Goal: Task Accomplishment & Management: Use online tool/utility

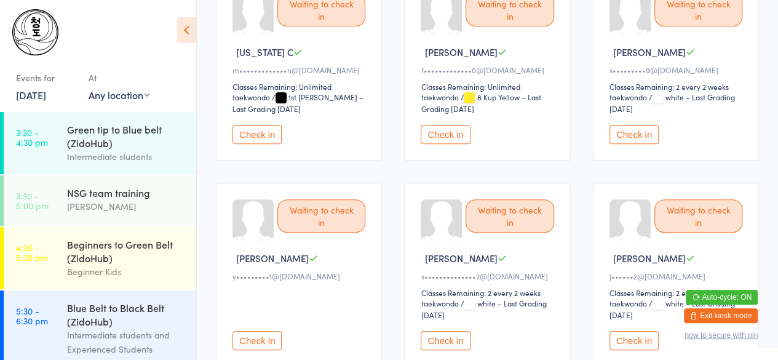
scroll to position [169, 0]
click at [433, 130] on button "Check in" at bounding box center [445, 135] width 49 height 19
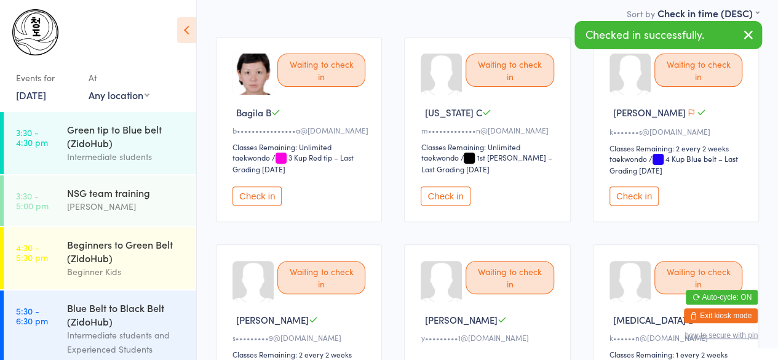
scroll to position [107, 0]
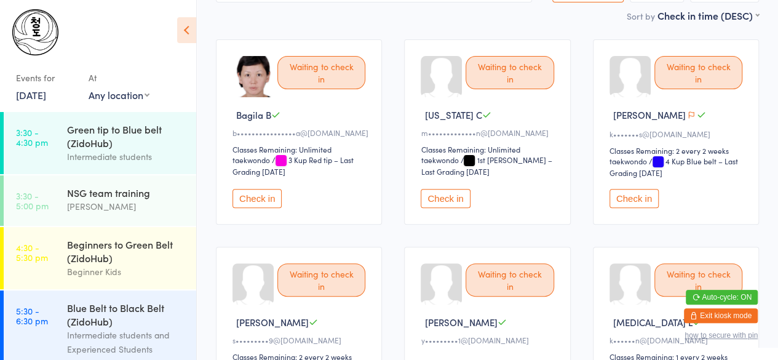
click at [446, 193] on button "Check in" at bounding box center [445, 198] width 49 height 19
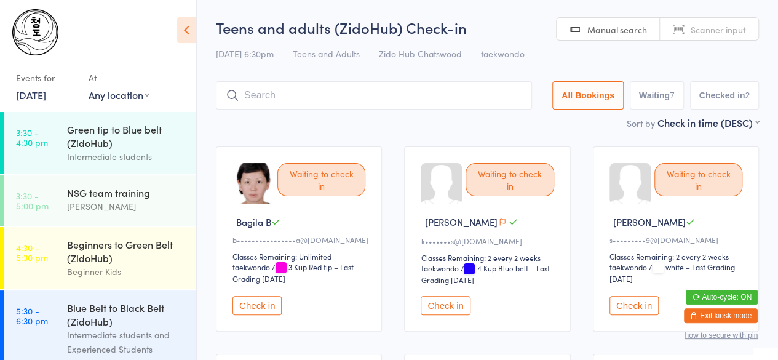
scroll to position [104, 0]
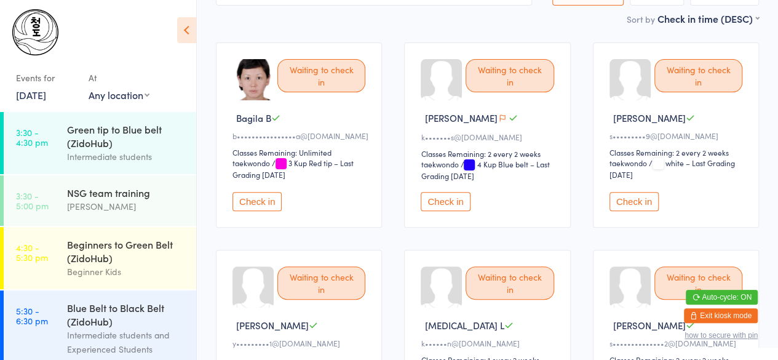
click at [255, 186] on div "Waiting to check in Bagila B b••••••••••••••••a@[DOMAIN_NAME] Classes Remaining…" at bounding box center [299, 134] width 166 height 185
click at [260, 209] on button "Check in" at bounding box center [257, 201] width 49 height 19
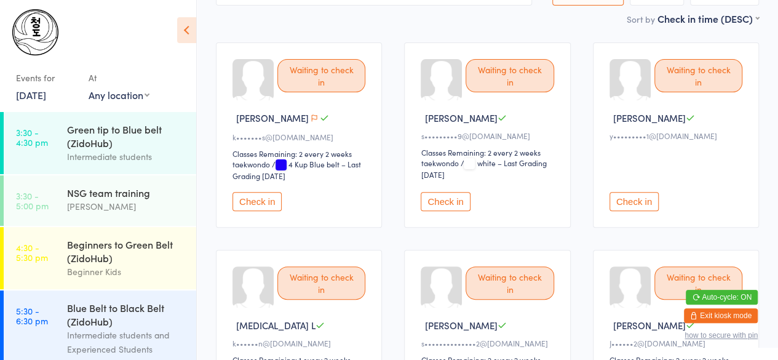
click at [260, 209] on button "Check in" at bounding box center [257, 201] width 49 height 19
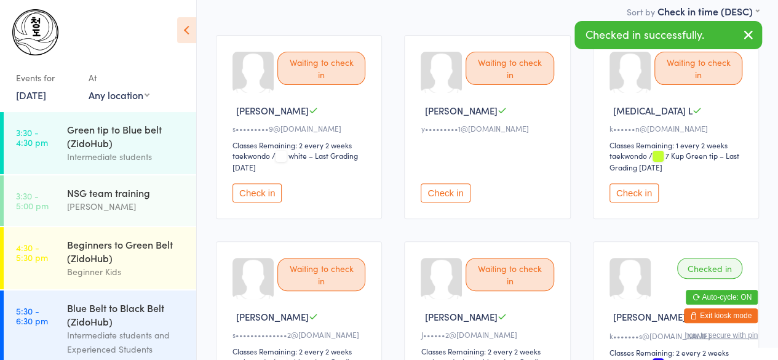
scroll to position [113, 0]
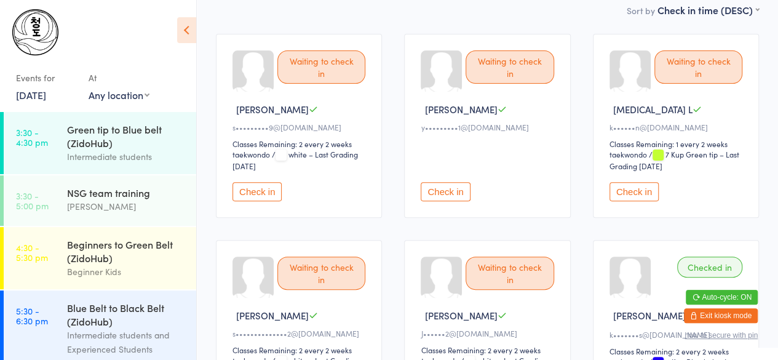
click at [452, 186] on button "Check in" at bounding box center [445, 191] width 49 height 19
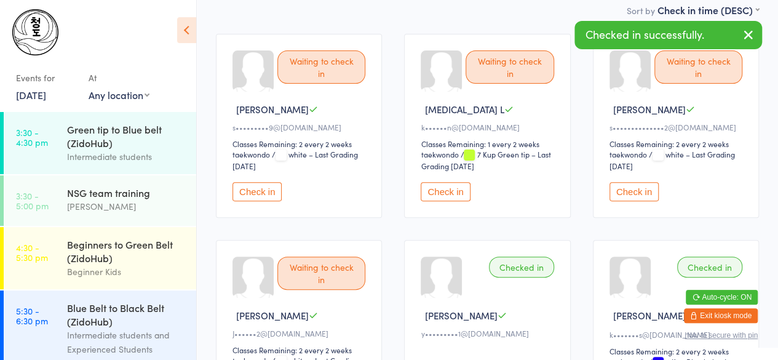
click at [460, 196] on button "Check in" at bounding box center [445, 191] width 49 height 19
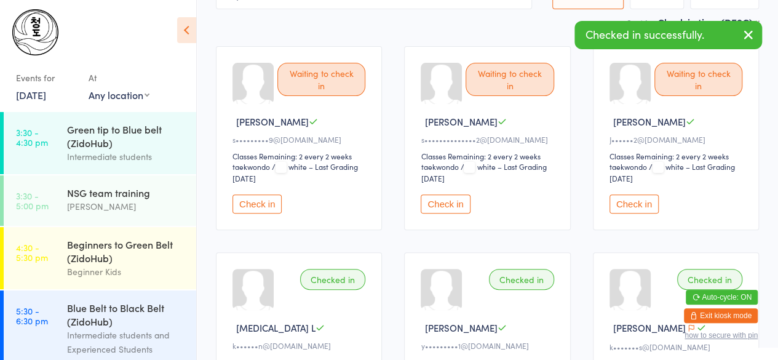
scroll to position [99, 0]
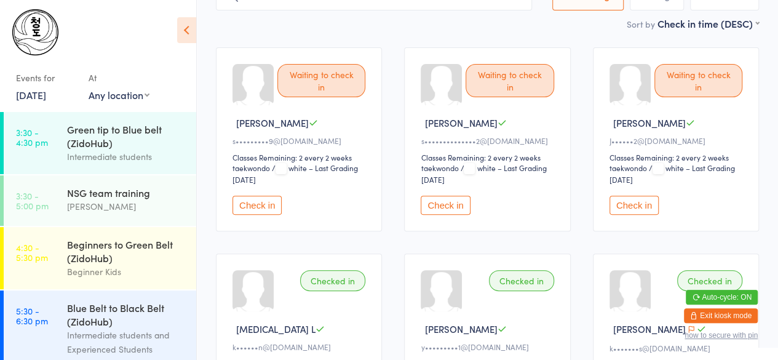
click at [434, 209] on button "Check in" at bounding box center [445, 205] width 49 height 19
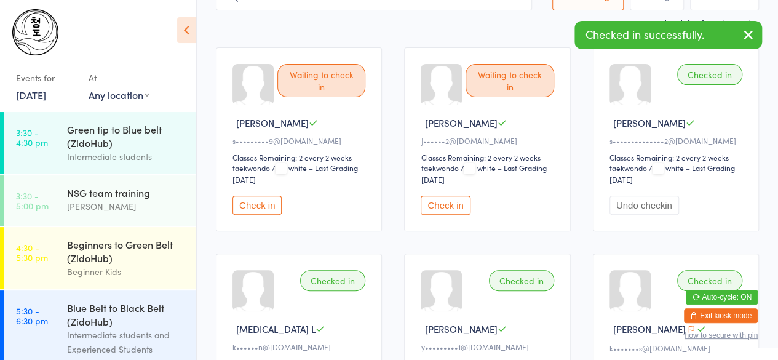
click at [434, 209] on button "Check in" at bounding box center [445, 205] width 49 height 19
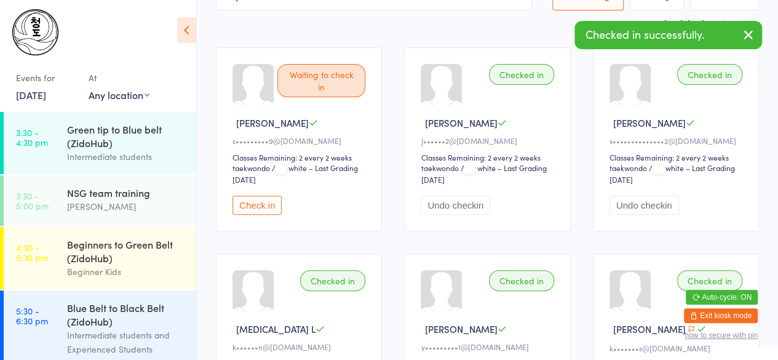
click at [249, 207] on button "Check in" at bounding box center [257, 205] width 49 height 19
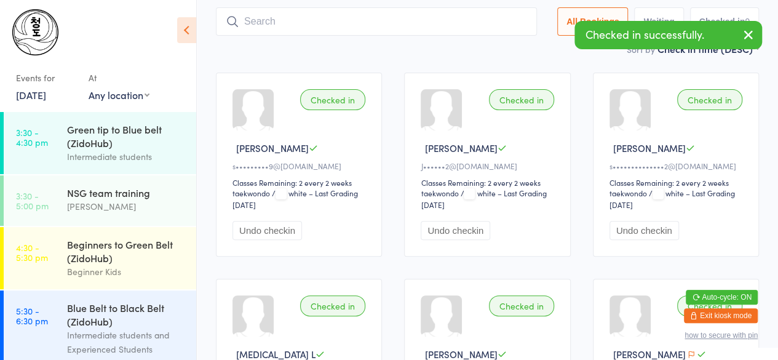
scroll to position [70, 0]
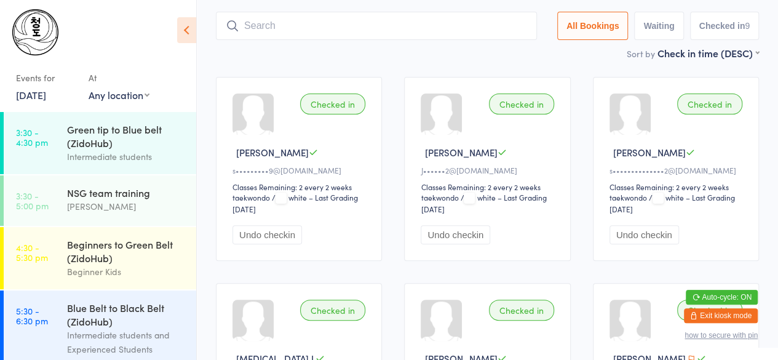
click at [318, 33] on input "search" at bounding box center [376, 26] width 321 height 28
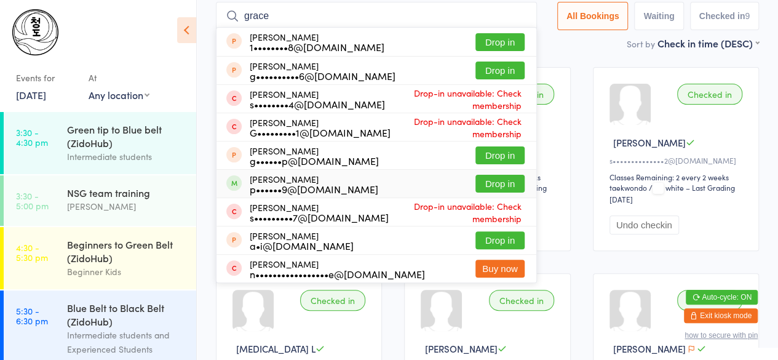
type input "grace"
click at [291, 193] on div "p••••••9@[DOMAIN_NAME]" at bounding box center [314, 189] width 129 height 10
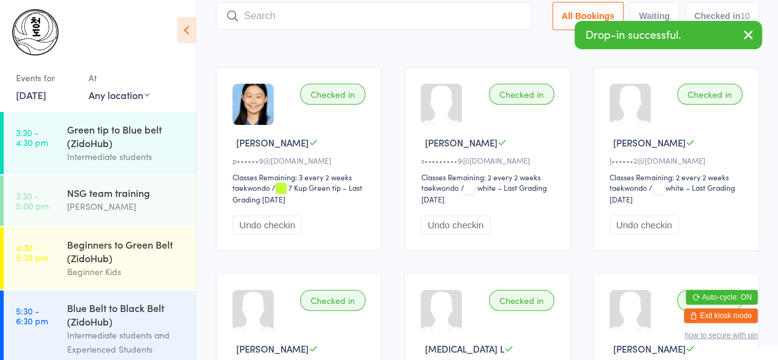
click at [291, 193] on div "taekwondo taekwondo / 7 Kup Green tip – Last Grading [DATE]" at bounding box center [301, 193] width 137 height 22
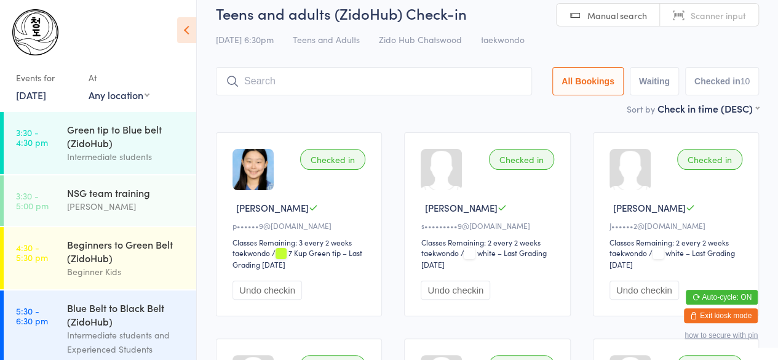
scroll to position [0, 0]
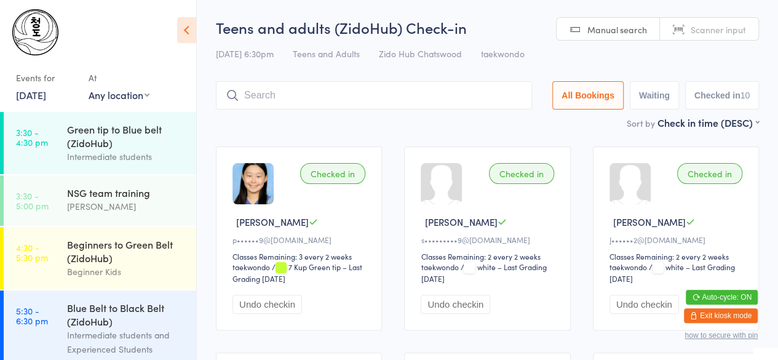
click at [283, 97] on input "search" at bounding box center [374, 95] width 316 height 28
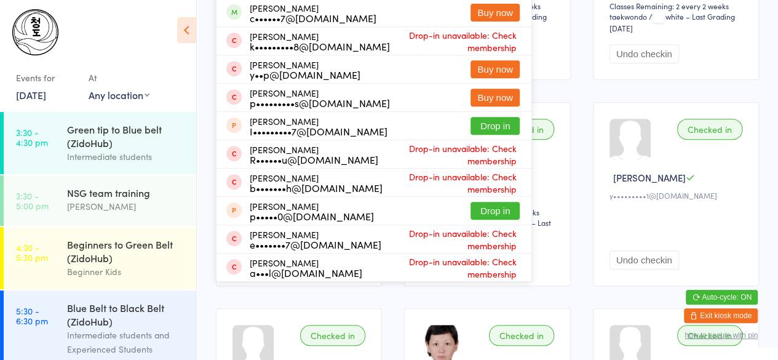
scroll to position [251, 0]
type input "jayden"
click at [46, 95] on link "[DATE]" at bounding box center [31, 95] width 30 height 14
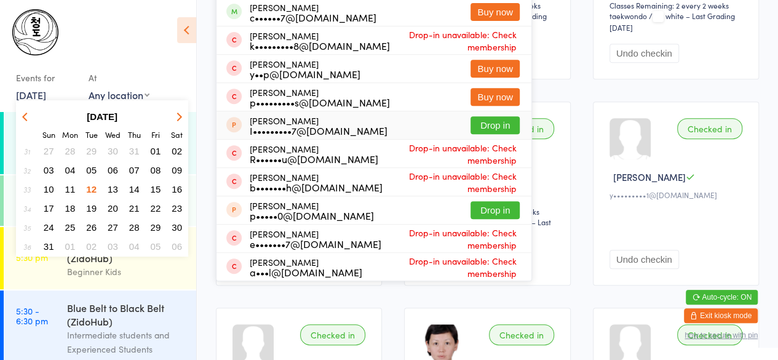
click at [90, 174] on span "05" at bounding box center [91, 170] width 10 height 10
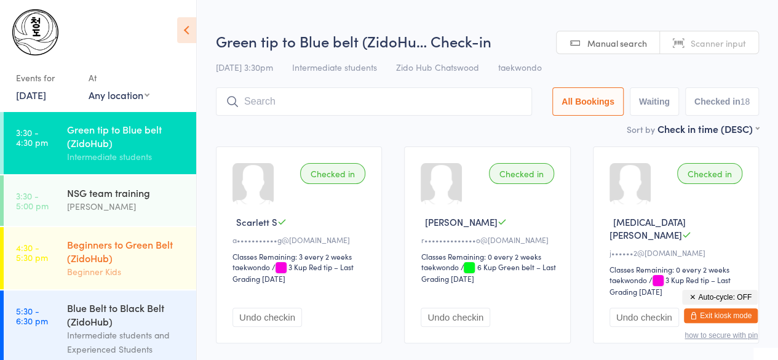
click at [105, 263] on div "Beginners to Green Belt (ZidoHub)" at bounding box center [126, 251] width 119 height 27
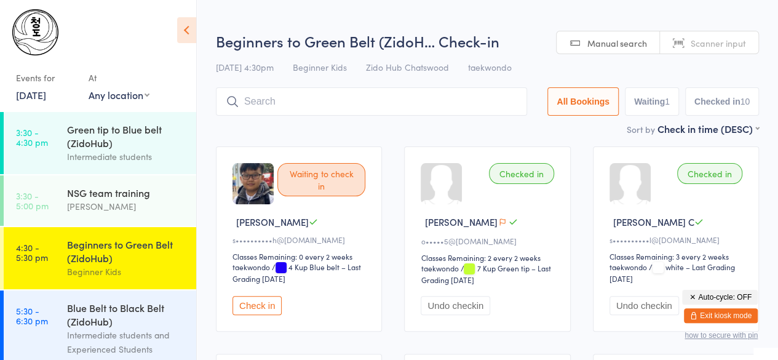
click at [36, 93] on link "[DATE]" at bounding box center [31, 95] width 30 height 14
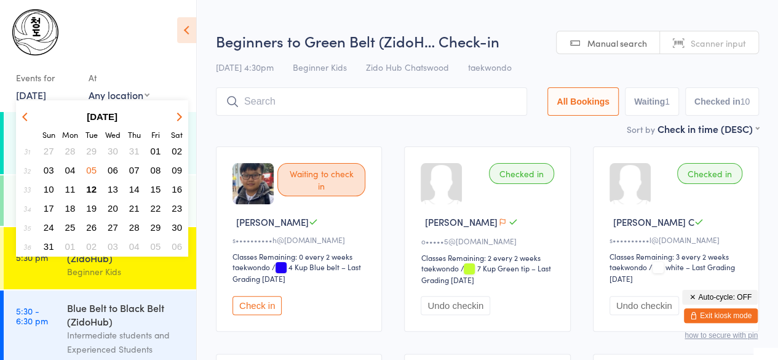
click at [135, 170] on span "07" at bounding box center [134, 170] width 10 height 10
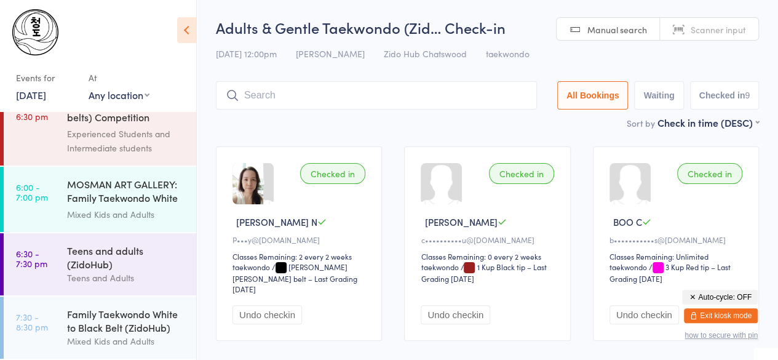
scroll to position [236, 0]
click at [123, 271] on div "Teens and Adults" at bounding box center [126, 278] width 119 height 14
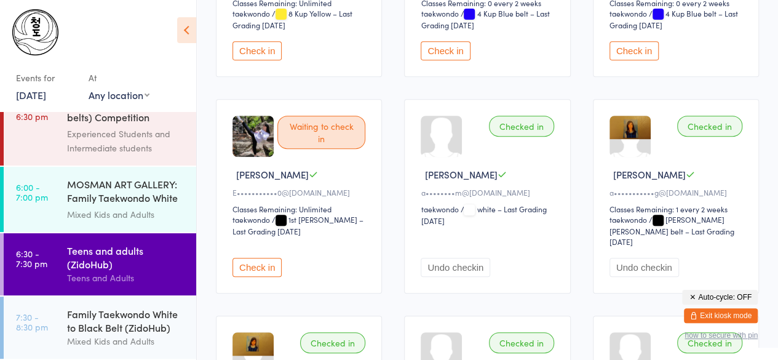
scroll to position [257, 0]
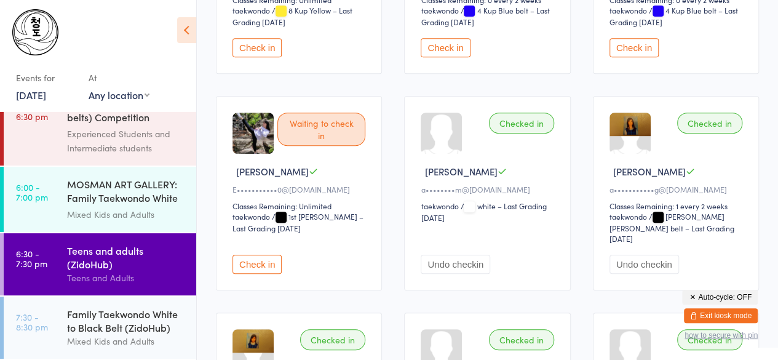
click at [39, 101] on link "[DATE]" at bounding box center [31, 95] width 30 height 14
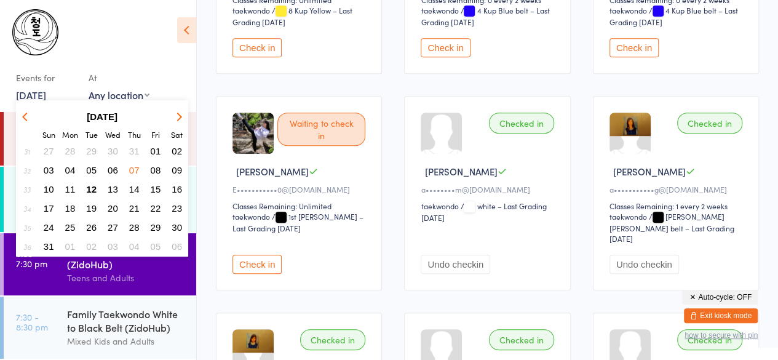
click at [94, 185] on span "12" at bounding box center [91, 189] width 10 height 10
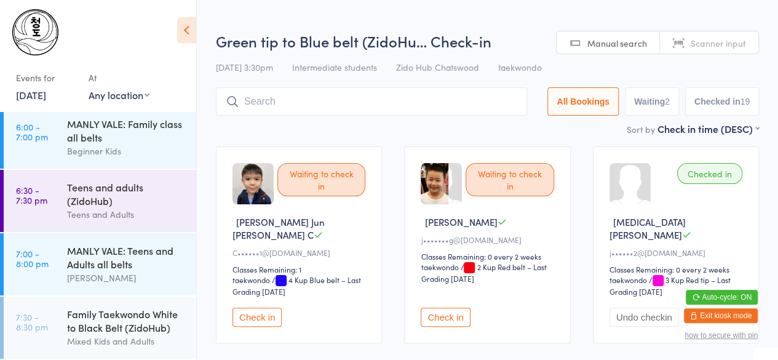
scroll to position [263, 0]
click at [57, 324] on link "7:30 - 8:30 pm Family Taekwondo White to Black Belt (ZidoHub) Mixed Kids and Ad…" at bounding box center [100, 328] width 193 height 62
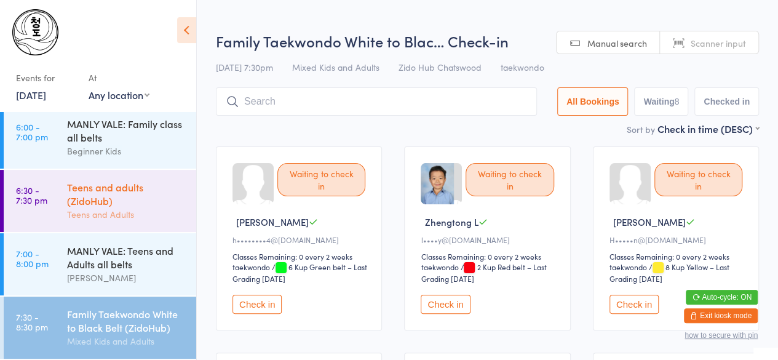
click at [144, 196] on div "Teens and adults (ZidoHub)" at bounding box center [126, 193] width 119 height 27
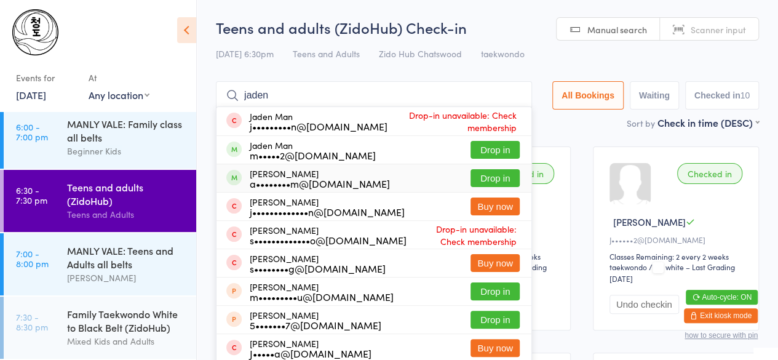
type input "jaden"
click at [308, 182] on div "a••••••••m@[DOMAIN_NAME]" at bounding box center [320, 183] width 140 height 10
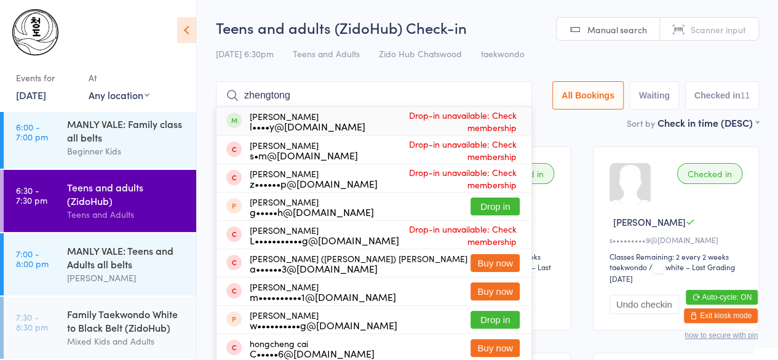
type input "zhengtong"
drag, startPoint x: 356, startPoint y: 124, endPoint x: 371, endPoint y: 124, distance: 14.8
click at [371, 124] on span "Drop-in unavailable: Check membership" at bounding box center [443, 121] width 154 height 31
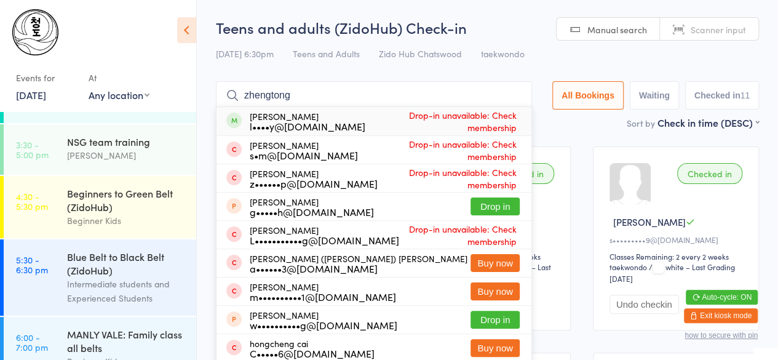
scroll to position [92, 0]
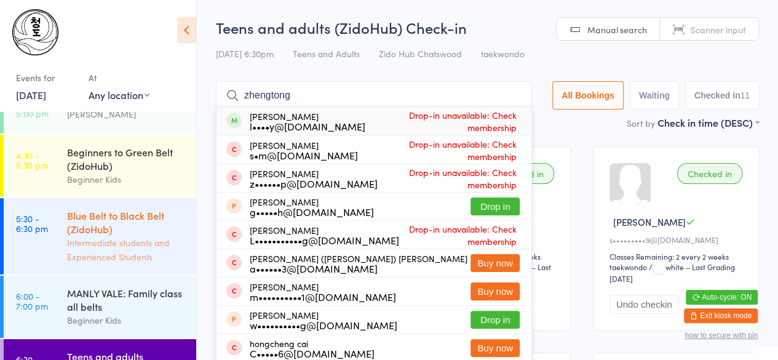
type input "zhengtong"
click at [129, 225] on div "Blue Belt to Black Belt (ZidoHub)" at bounding box center [126, 222] width 119 height 27
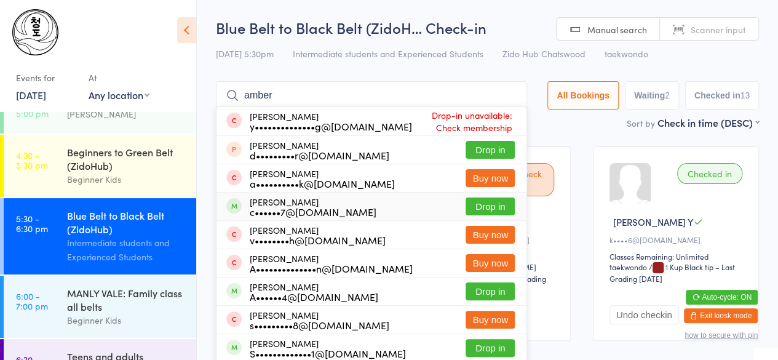
type input "amber"
click at [330, 207] on div "c••••••7@[DOMAIN_NAME]" at bounding box center [313, 212] width 127 height 10
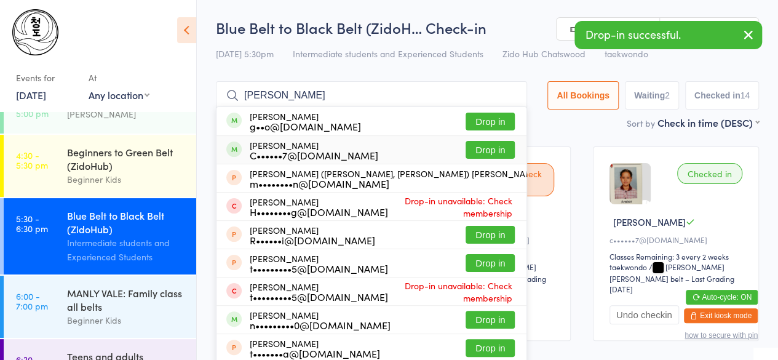
type input "[PERSON_NAME]"
click at [289, 143] on div "[PERSON_NAME] C••••••7@[DOMAIN_NAME]" at bounding box center [314, 150] width 129 height 20
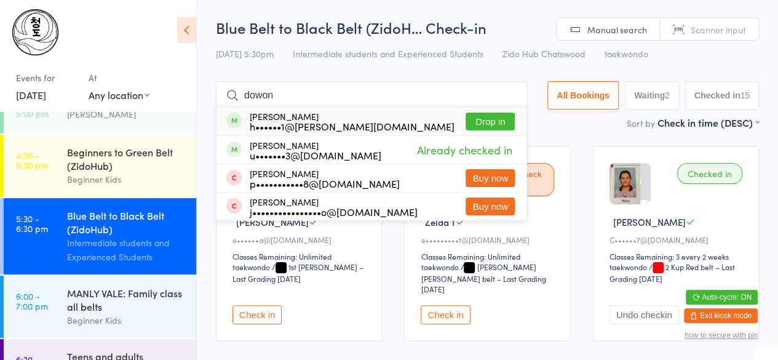
type input "dowon"
click at [283, 119] on div "[PERSON_NAME] h••••••1@[PERSON_NAME][DOMAIN_NAME]" at bounding box center [352, 121] width 205 height 20
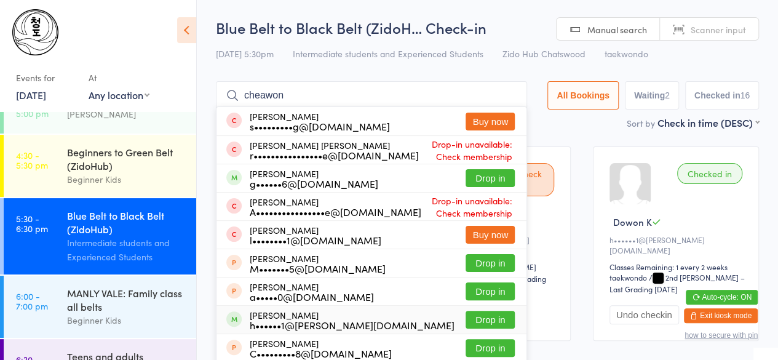
type input "cheawon"
click at [289, 323] on div "h••••••1@[PERSON_NAME][DOMAIN_NAME]" at bounding box center [352, 325] width 205 height 10
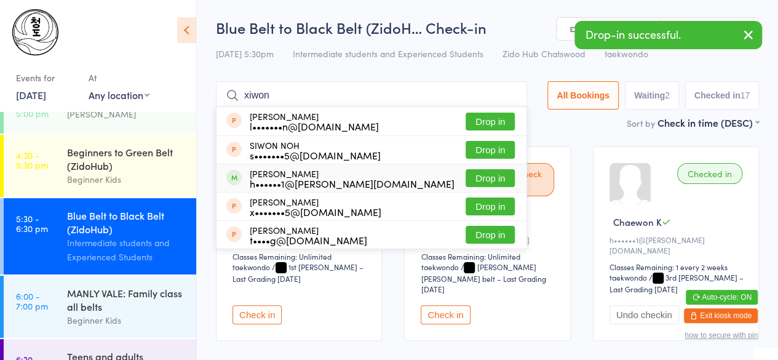
type input "xiwon"
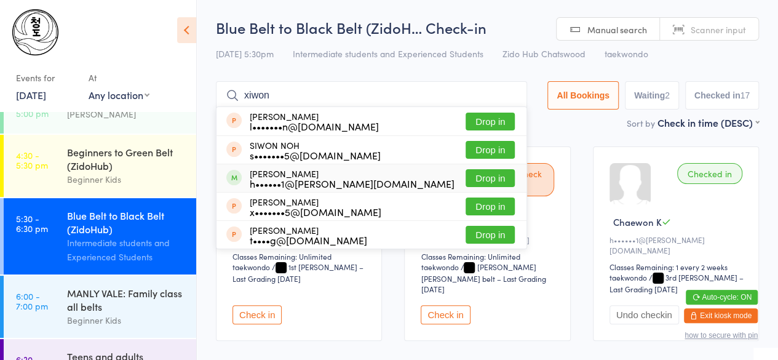
click at [282, 186] on div "h••••••1@[PERSON_NAME][DOMAIN_NAME]" at bounding box center [352, 183] width 205 height 10
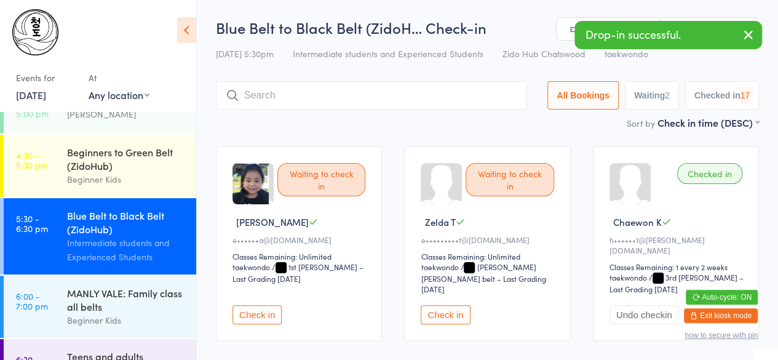
type input "k"
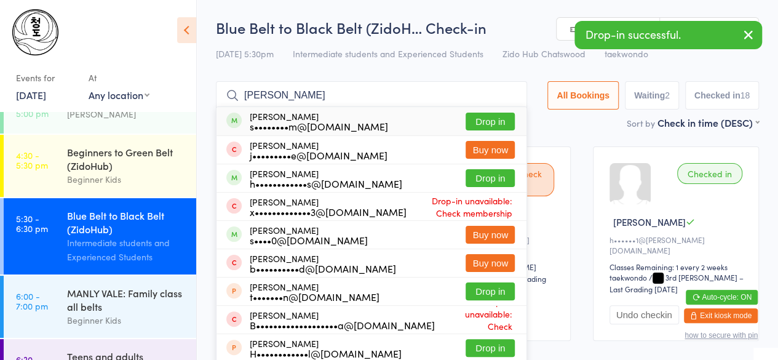
type input "[PERSON_NAME]"
click at [296, 121] on div "s••••••••m@[DOMAIN_NAME]" at bounding box center [319, 126] width 138 height 10
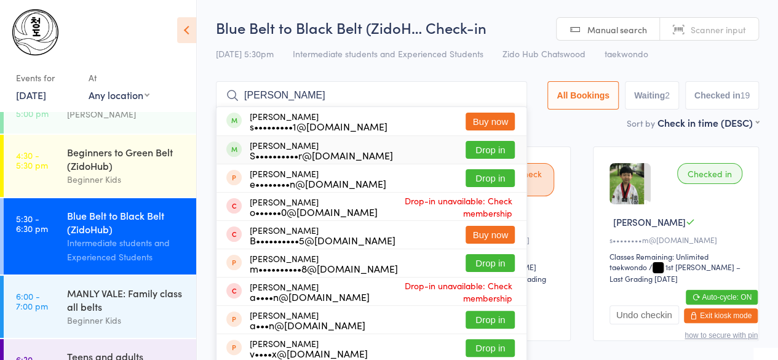
type input "[PERSON_NAME]"
click at [289, 150] on div "S••••••••••r@[DOMAIN_NAME]" at bounding box center [321, 155] width 143 height 10
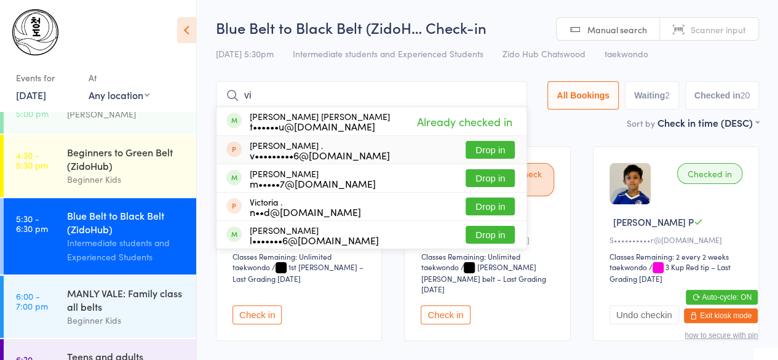
type input "v"
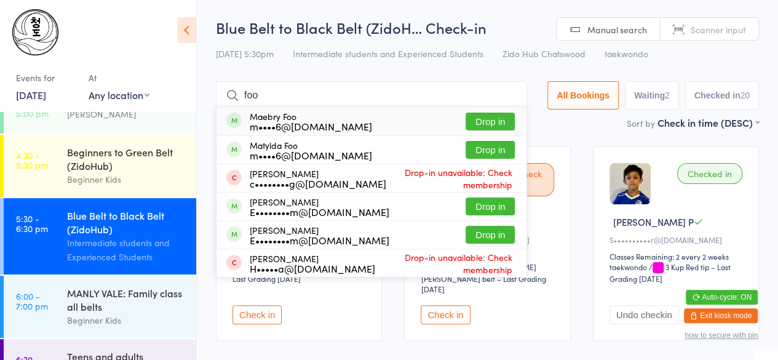
type input "foo"
click at [249, 123] on div "Maebry Foo m••••6@[DOMAIN_NAME]" at bounding box center [299, 121] width 146 height 20
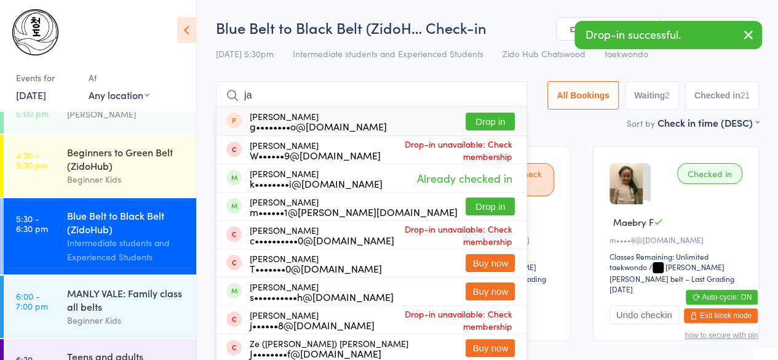
type input "j"
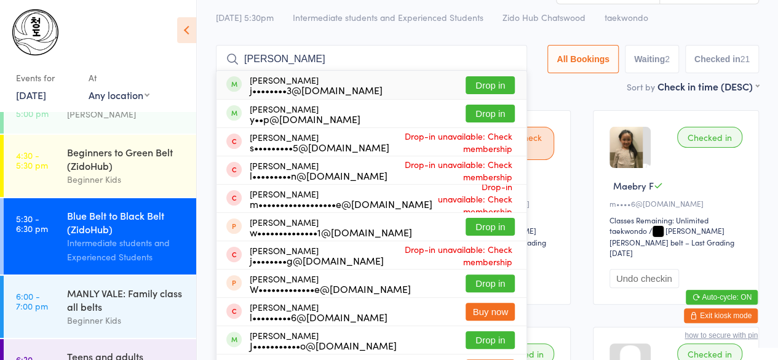
scroll to position [44, 0]
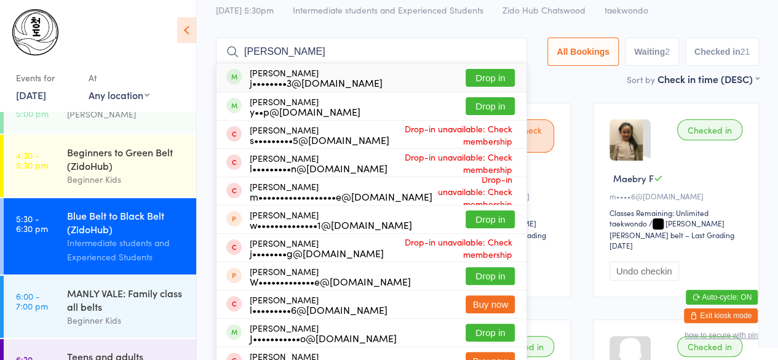
type input "[PERSON_NAME]"
click at [258, 83] on div "j••••••••3@[DOMAIN_NAME]" at bounding box center [316, 83] width 133 height 10
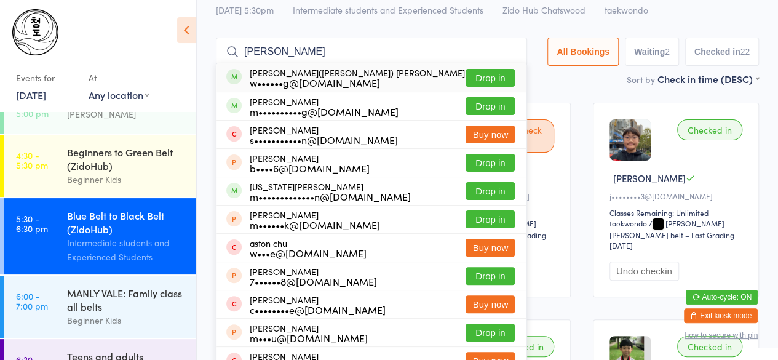
type input "[PERSON_NAME]"
click at [282, 82] on div "w••••••g@[DOMAIN_NAME]" at bounding box center [357, 83] width 215 height 10
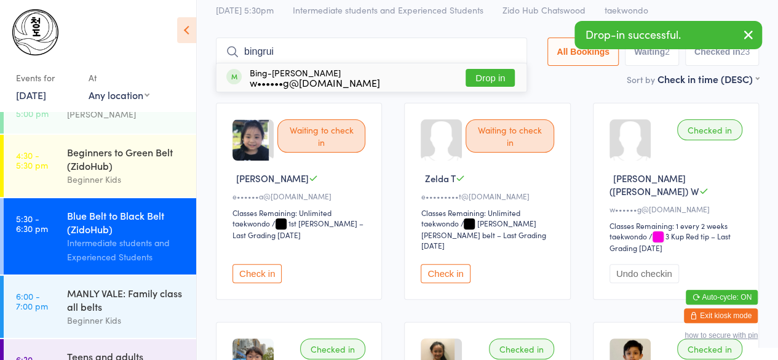
type input "bingrui"
click at [282, 79] on div "w••••••g@[DOMAIN_NAME]" at bounding box center [315, 83] width 130 height 10
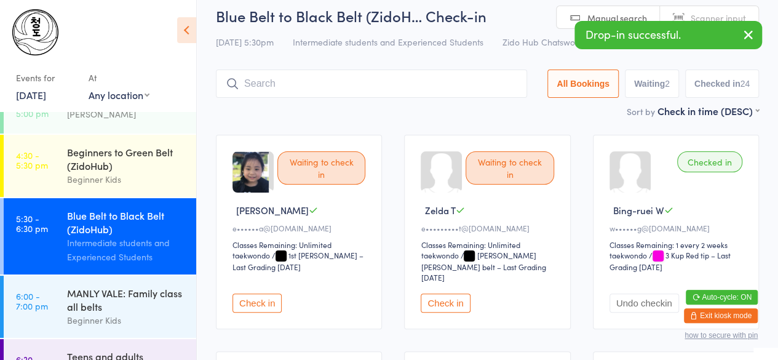
scroll to position [12, 0]
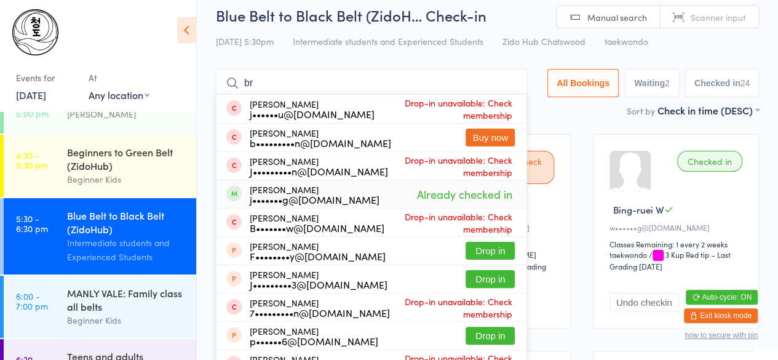
type input "b"
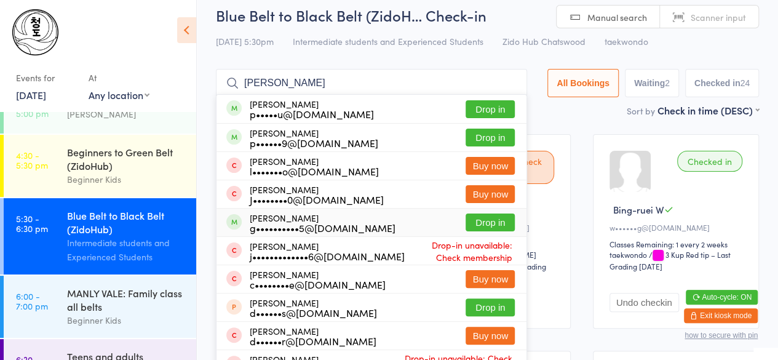
type input "[PERSON_NAME]"
click at [278, 225] on div "g••••••••••5@[DOMAIN_NAME]" at bounding box center [323, 228] width 146 height 10
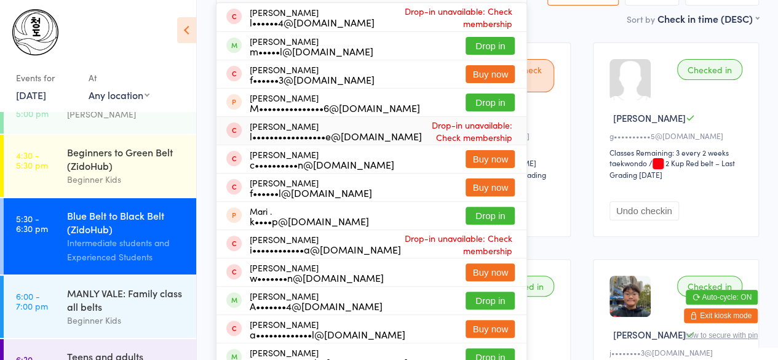
scroll to position [105, 0]
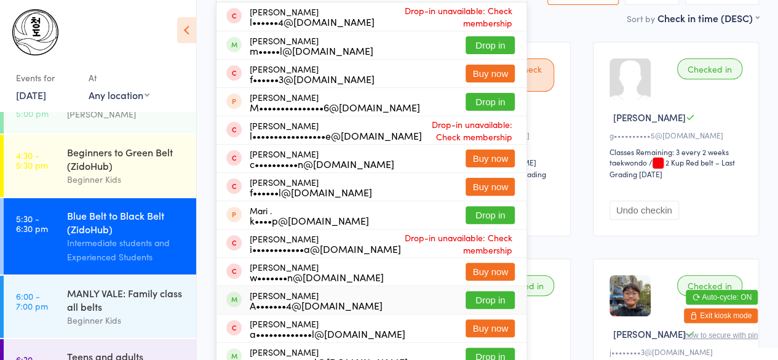
type input "[PERSON_NAME]"
click at [281, 301] on div "A•••••••4@[DOMAIN_NAME]" at bounding box center [316, 305] width 133 height 10
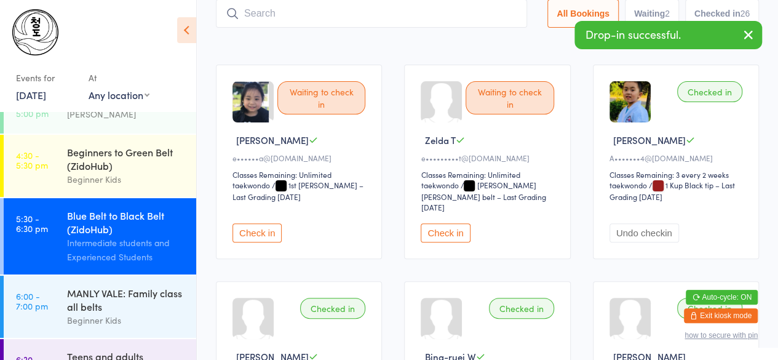
type input "w"
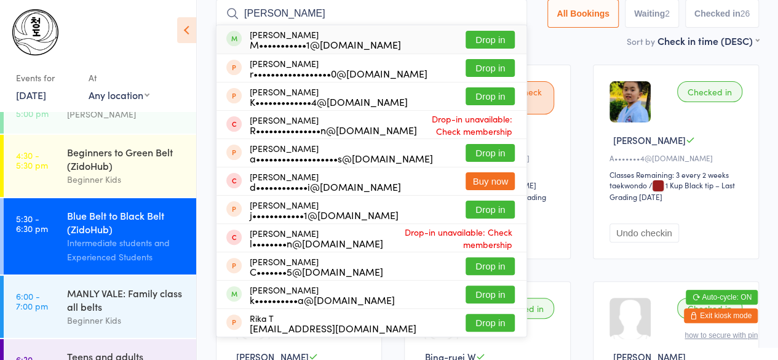
type input "[PERSON_NAME]"
click at [286, 52] on div "[PERSON_NAME] M•••••••••••1@[DOMAIN_NAME] Drop in" at bounding box center [372, 39] width 310 height 28
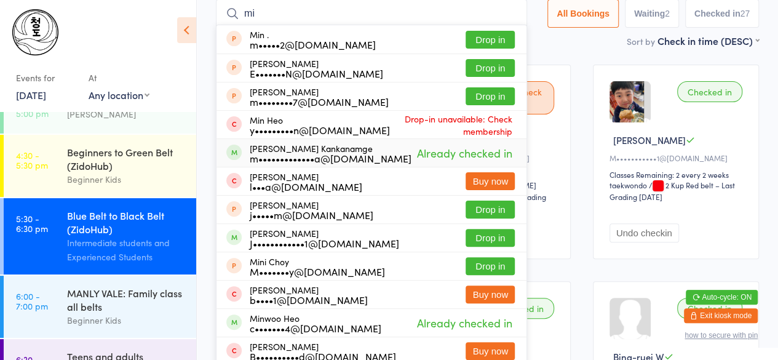
type input "m"
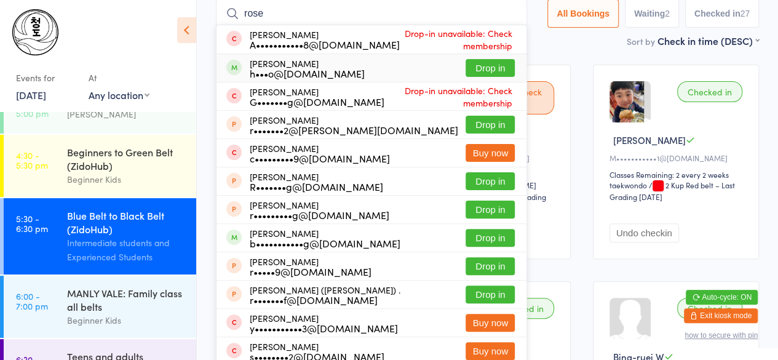
type input "rose"
click at [290, 72] on div "h•••o@[DOMAIN_NAME]" at bounding box center [307, 73] width 115 height 10
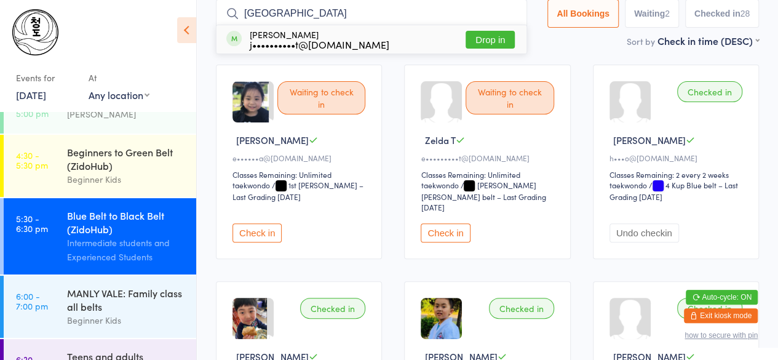
type input "[GEOGRAPHIC_DATA]"
click at [289, 40] on div "j••••••••••t@[DOMAIN_NAME]" at bounding box center [320, 44] width 140 height 10
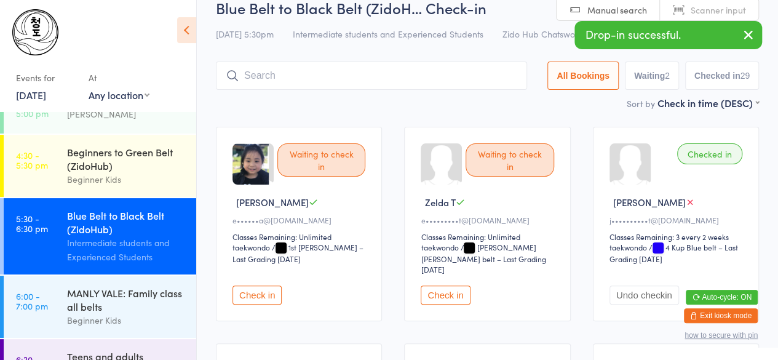
scroll to position [0, 0]
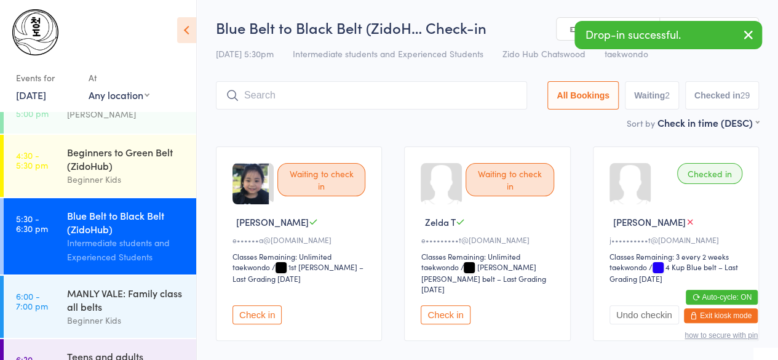
click at [269, 97] on input "search" at bounding box center [371, 95] width 311 height 28
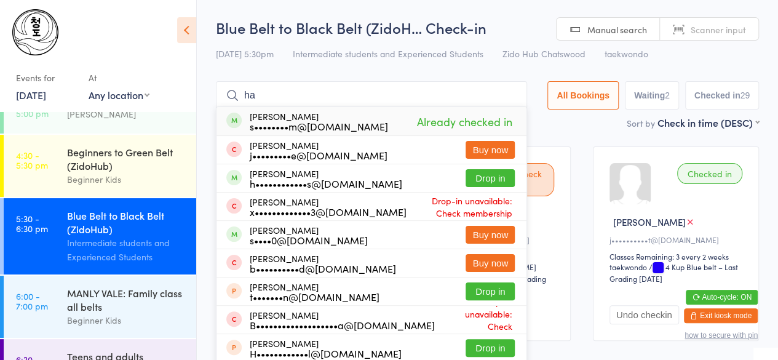
type input "h"
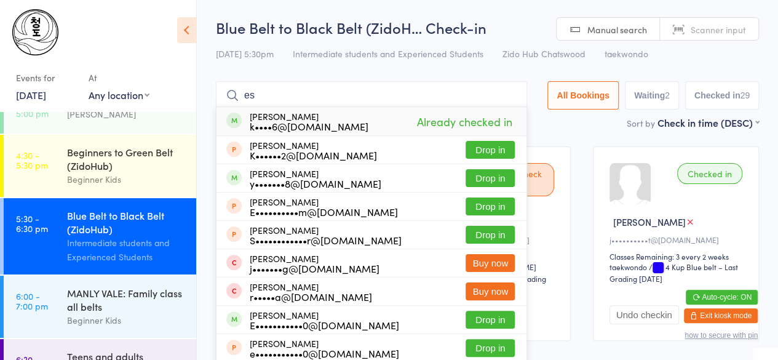
type input "e"
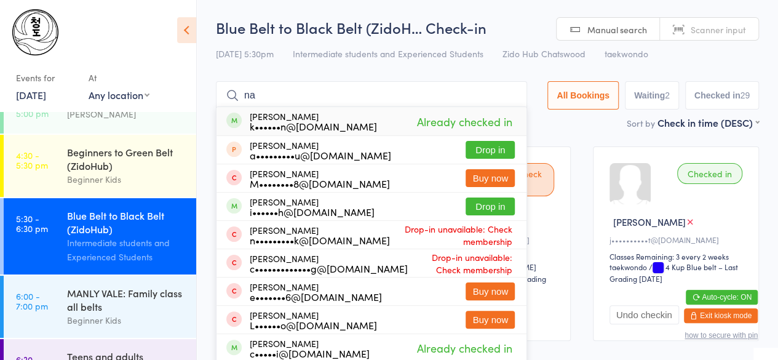
type input "n"
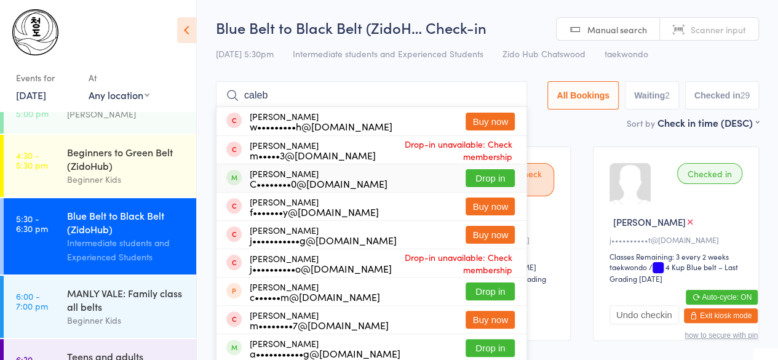
scroll to position [97, 0]
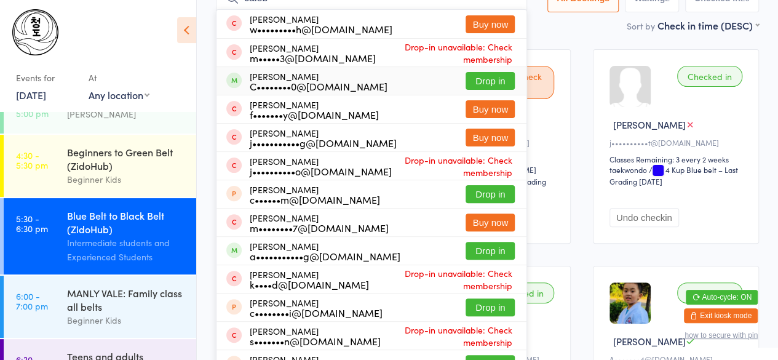
type input "caleb"
click at [440, 74] on div "[PERSON_NAME] C••••••••0@[DOMAIN_NAME] Drop in" at bounding box center [372, 81] width 310 height 28
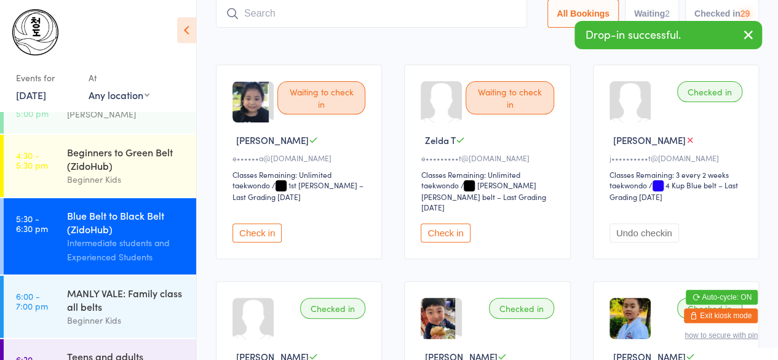
scroll to position [0, 0]
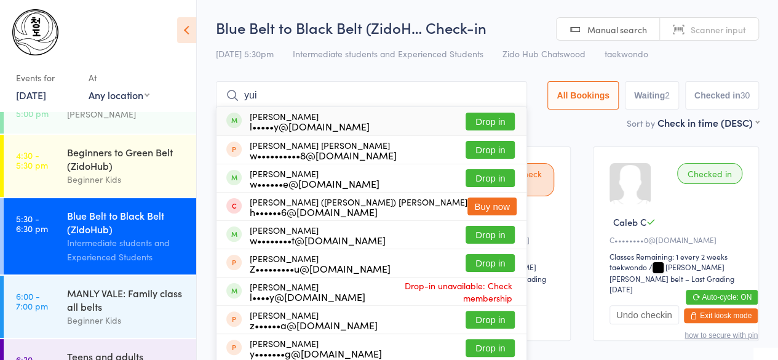
type input "yui"
click at [354, 124] on div "[PERSON_NAME] l•••••y@[DOMAIN_NAME] Drop in" at bounding box center [372, 121] width 310 height 28
